Goal: Find specific page/section: Find specific page/section

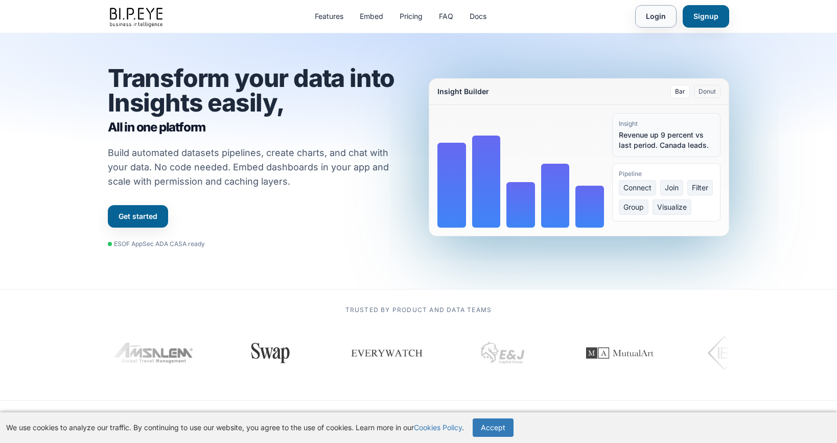
click at [661, 24] on link "Login" at bounding box center [655, 16] width 41 height 22
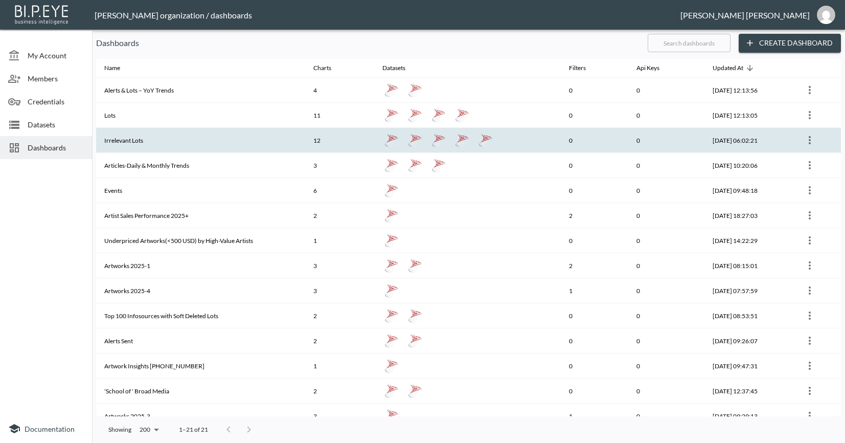
click at [169, 140] on th "Irrelevant Lots" at bounding box center [200, 140] width 209 height 25
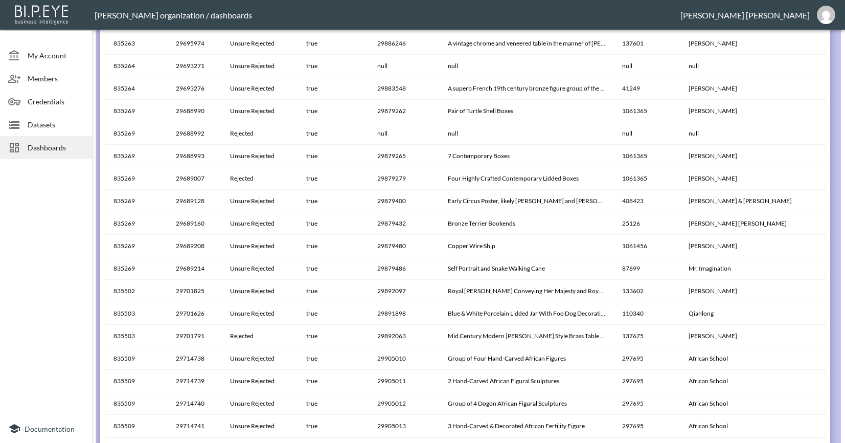
scroll to position [845, 0]
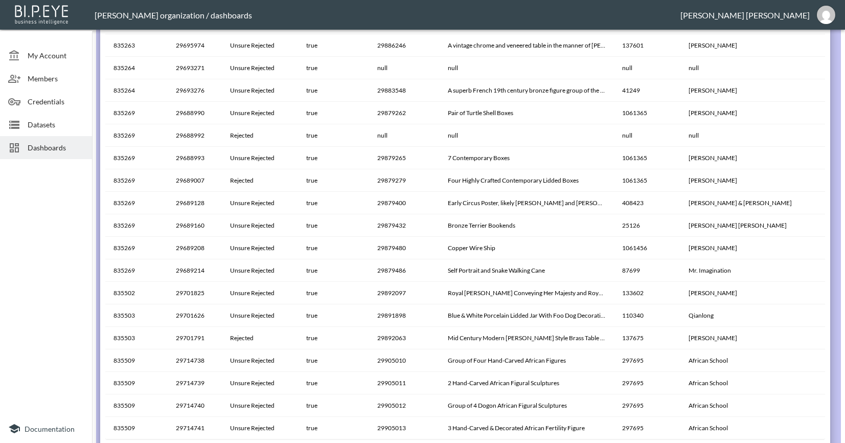
click at [49, 125] on span "Datasets" at bounding box center [56, 124] width 56 height 11
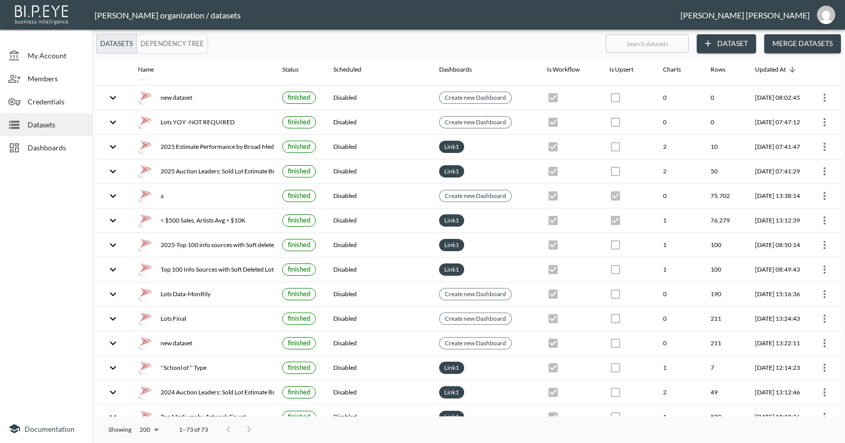
scroll to position [1148, 0]
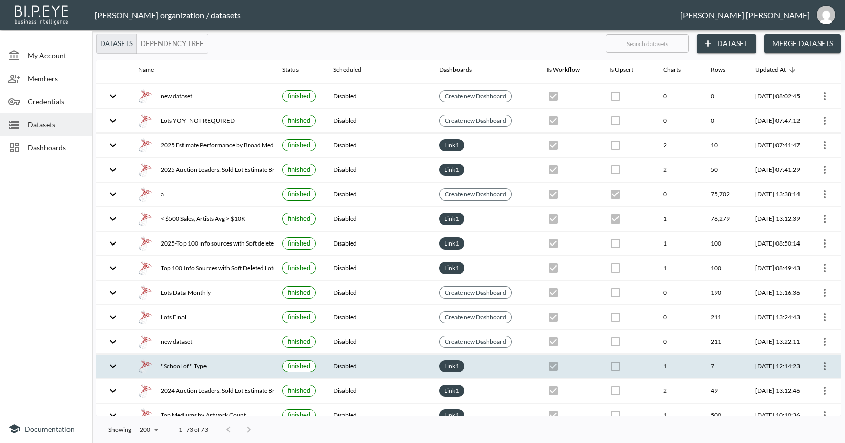
click at [200, 367] on div "''School of '' Type" at bounding box center [202, 366] width 128 height 14
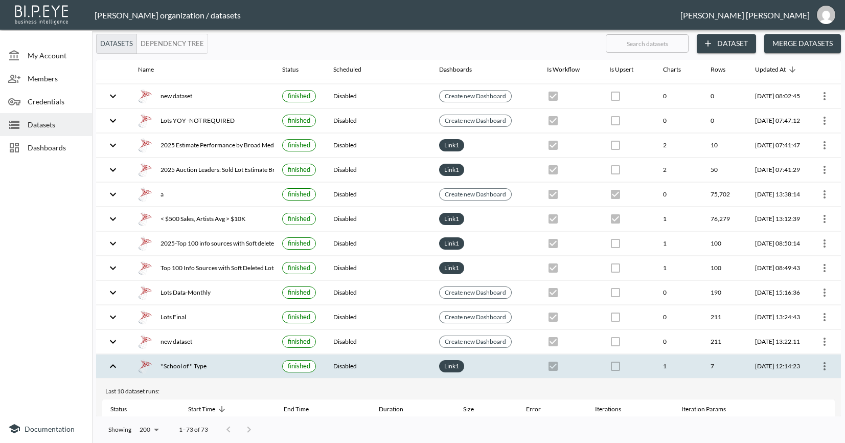
click at [190, 367] on div "''School of '' Type" at bounding box center [202, 366] width 128 height 14
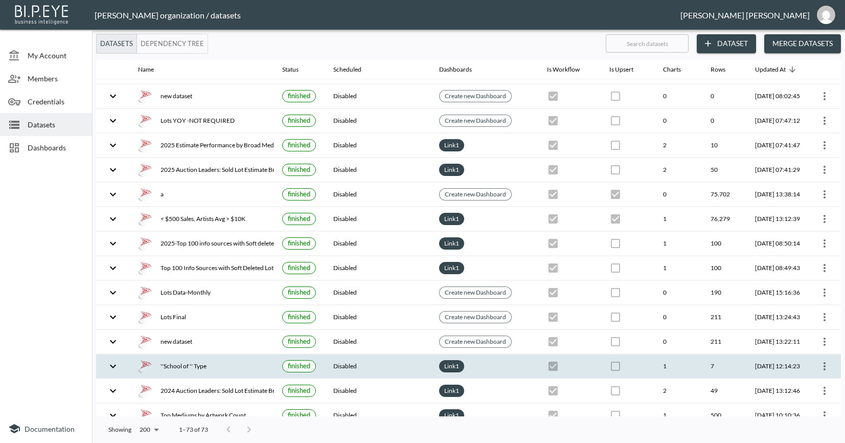
scroll to position [1330, 0]
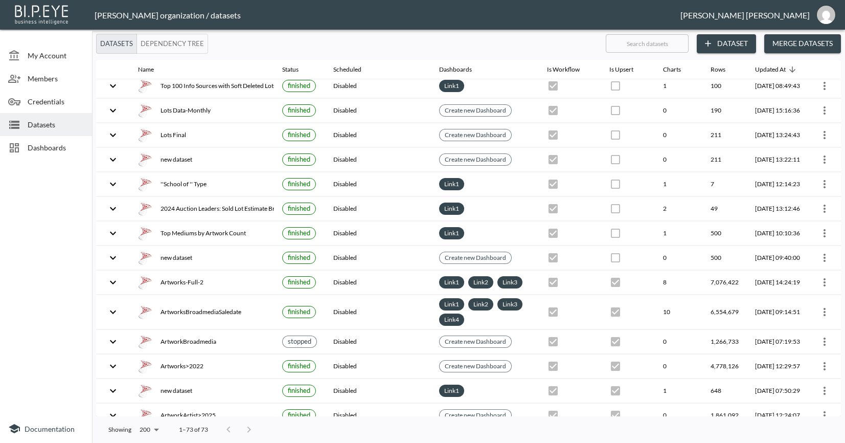
click at [39, 143] on span "Dashboards" at bounding box center [56, 147] width 56 height 11
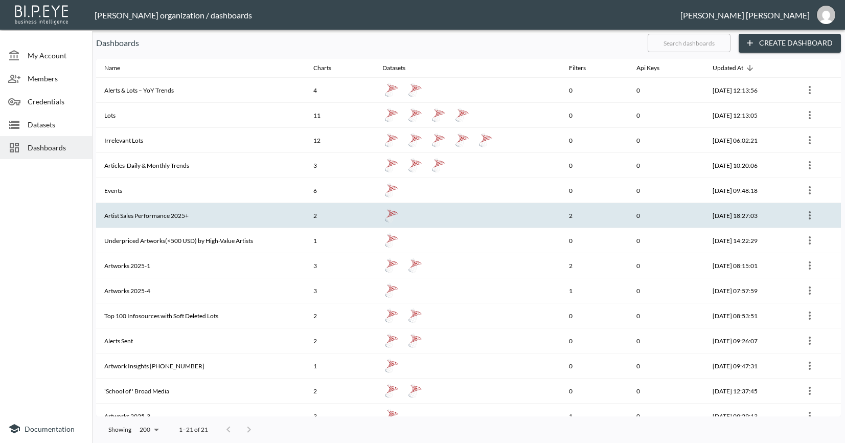
scroll to position [188, 0]
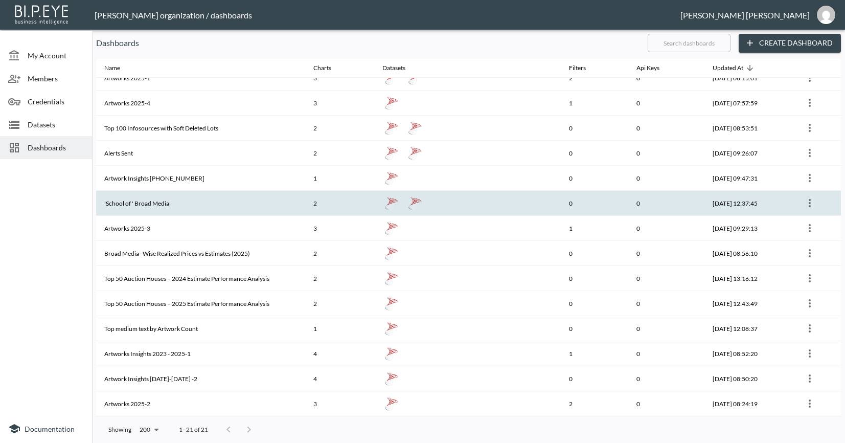
click at [181, 209] on th "'School of ' Broad Media" at bounding box center [200, 203] width 209 height 25
